Goal: Find specific page/section: Find specific page/section

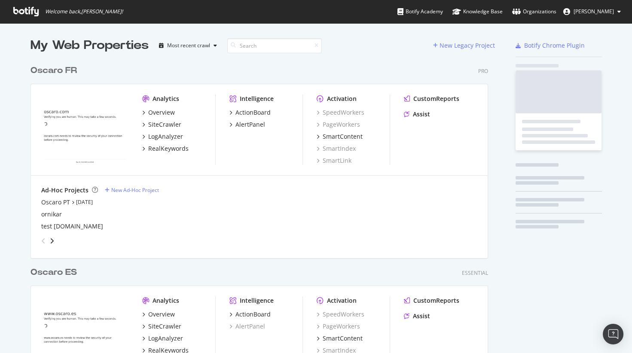
scroll to position [473, 464]
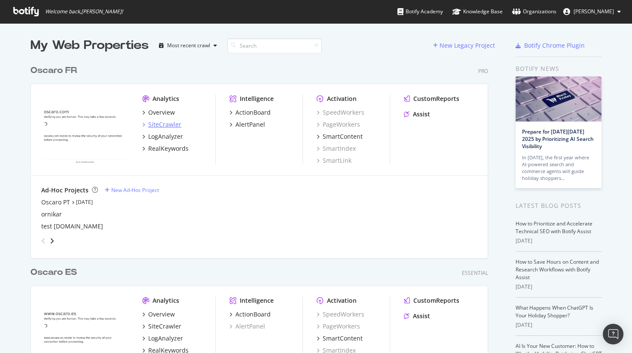
click at [167, 125] on div "SiteCrawler" at bounding box center [164, 124] width 33 height 9
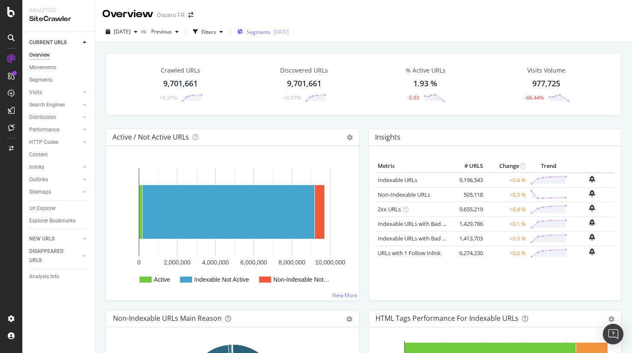
click at [271, 31] on span "Segments" at bounding box center [258, 31] width 24 height 7
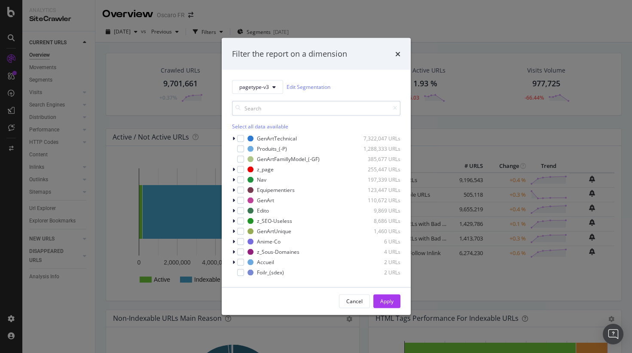
click at [251, 110] on input "modal" at bounding box center [316, 107] width 168 height 15
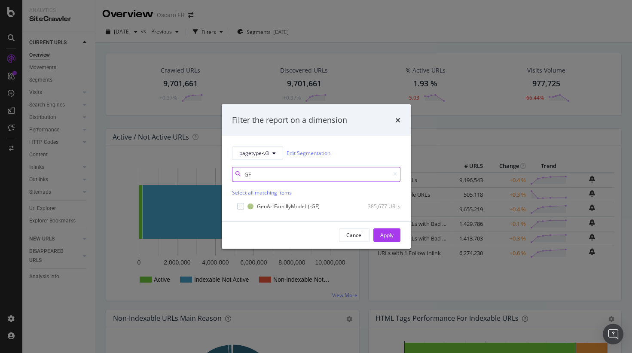
type input "G"
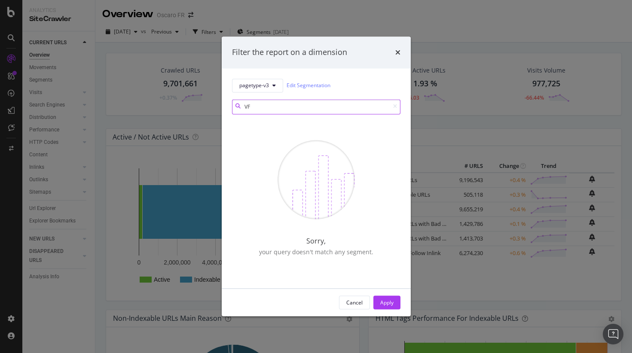
type input "V"
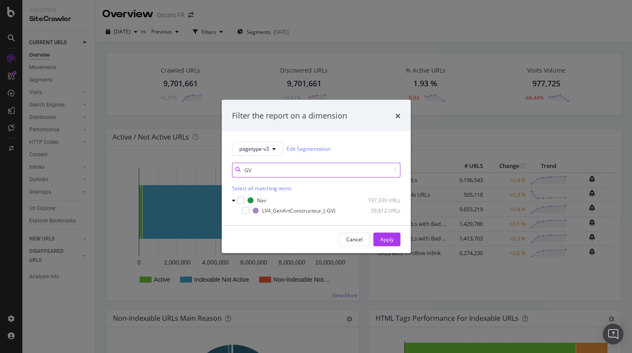
type input "GV"
